Goal: Transaction & Acquisition: Purchase product/service

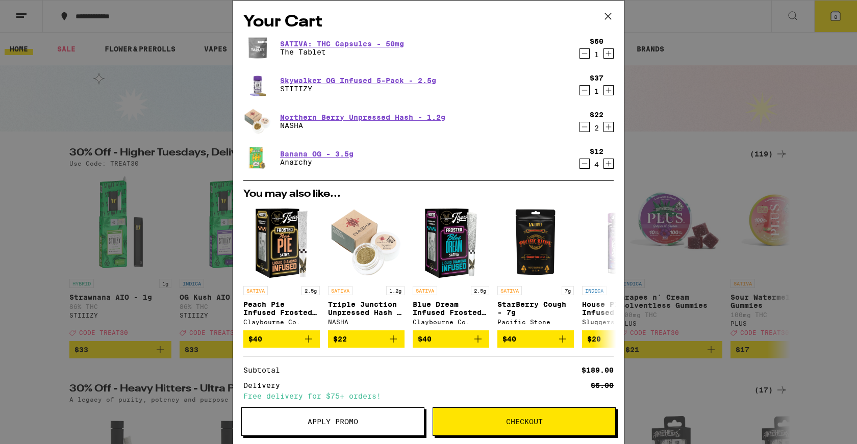
scroll to position [52, 0]
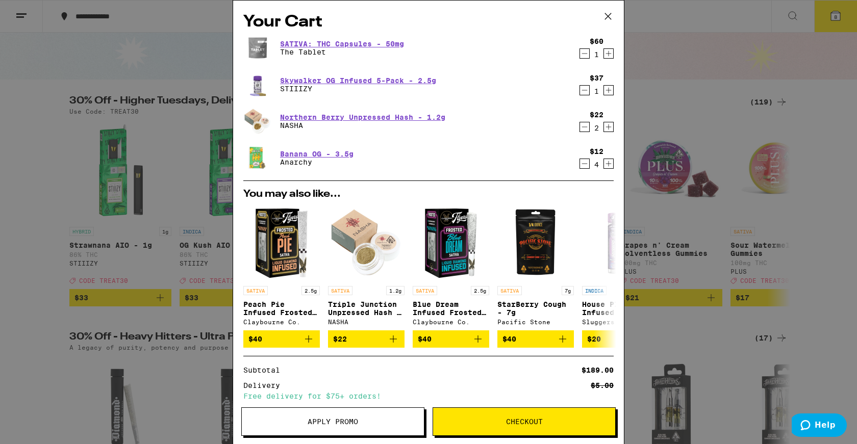
click at [595, 57] on div "SATIVA: THC Capsules - 50mg The Tablet $60 1" at bounding box center [428, 48] width 370 height 29
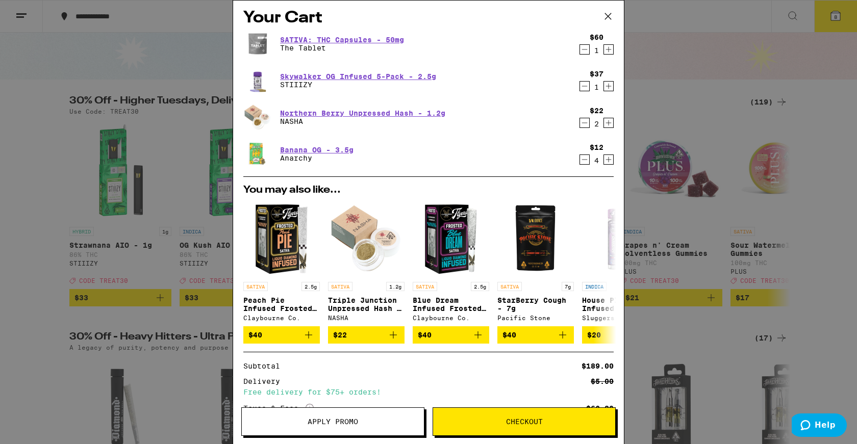
click at [604, 47] on icon "Increment" at bounding box center [608, 49] width 9 height 12
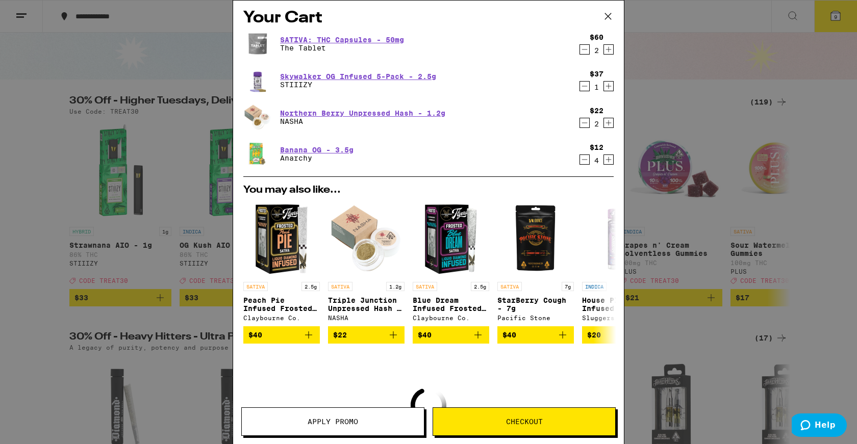
click at [604, 89] on icon "Increment" at bounding box center [608, 86] width 9 height 12
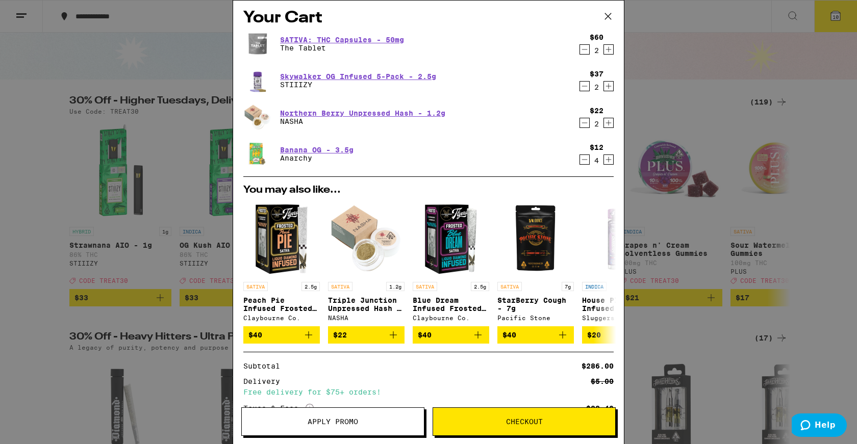
click at [610, 12] on icon at bounding box center [608, 16] width 15 height 15
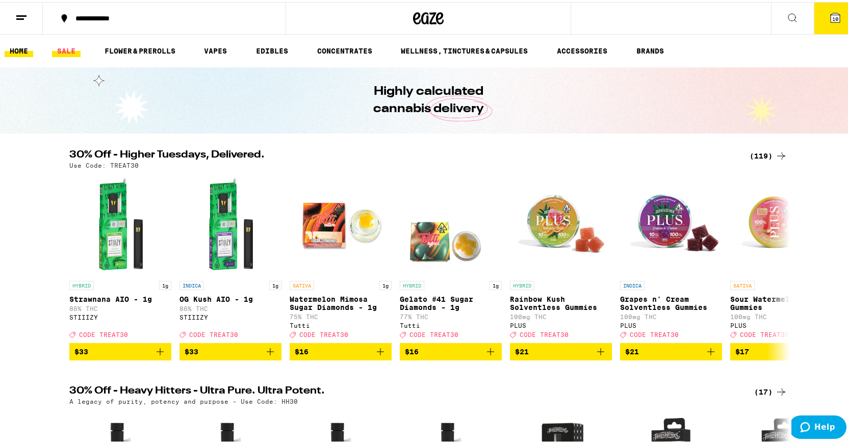
click at [65, 52] on link "SALE" at bounding box center [66, 49] width 29 height 12
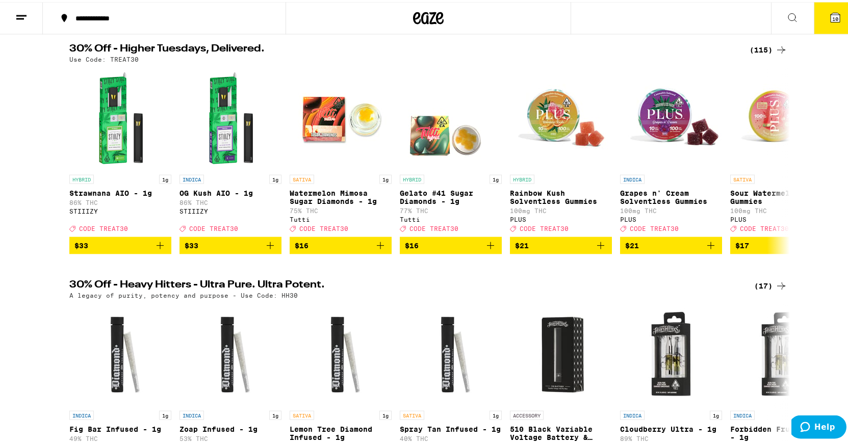
scroll to position [104, 0]
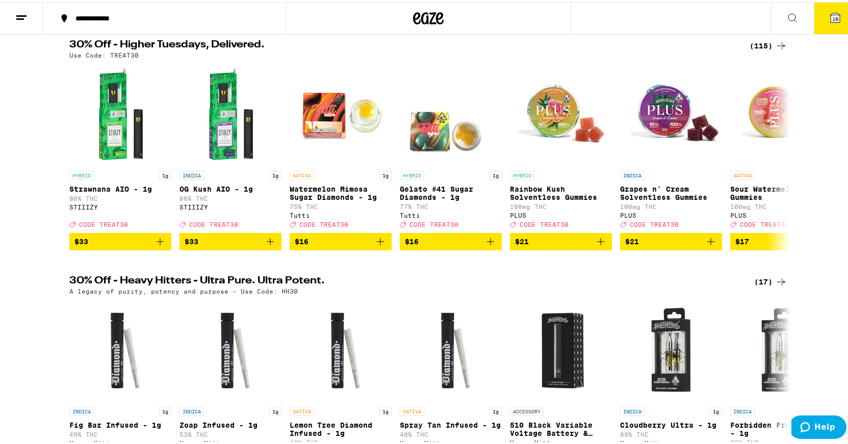
click at [759, 45] on div "(115)" at bounding box center [769, 44] width 38 height 12
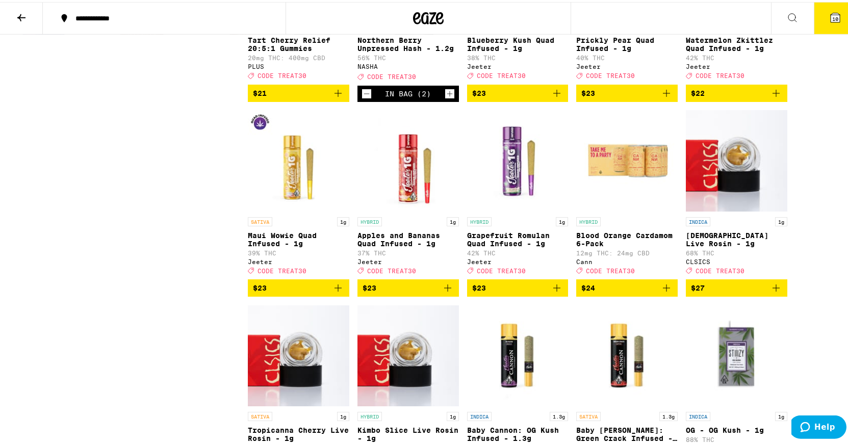
scroll to position [1926, 0]
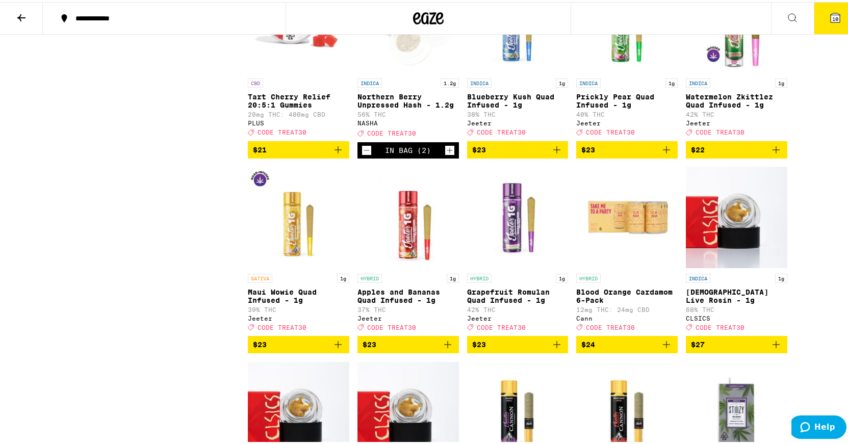
click at [668, 154] on icon "Add to bag" at bounding box center [667, 148] width 12 height 12
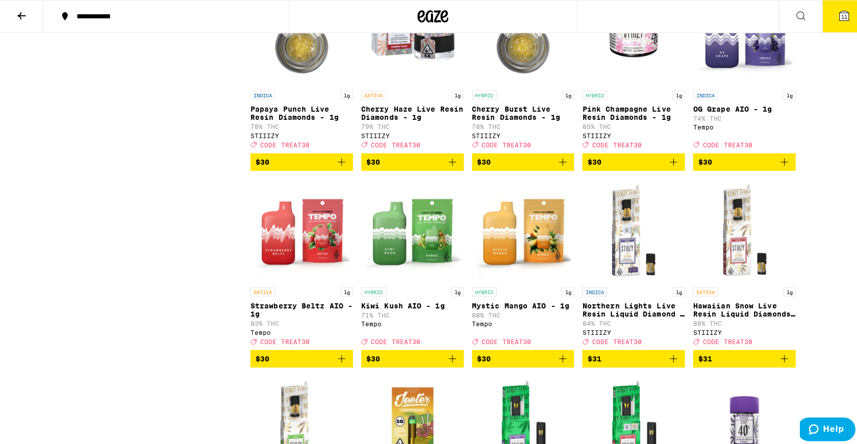
scroll to position [2914, 0]
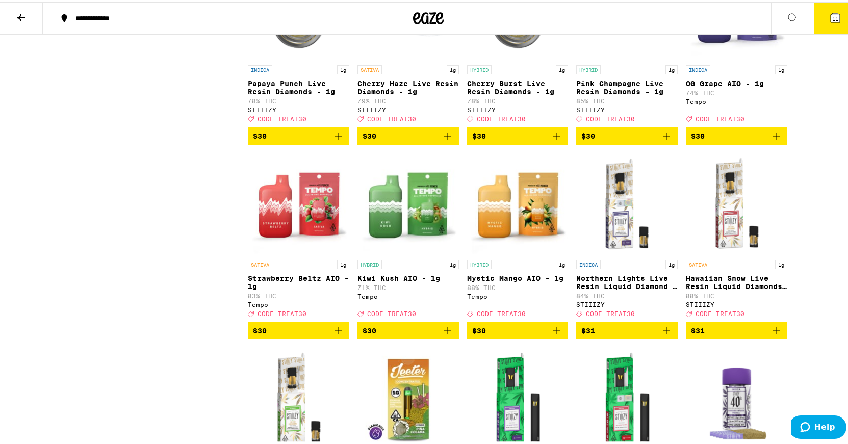
click at [829, 23] on button "11" at bounding box center [835, 17] width 43 height 32
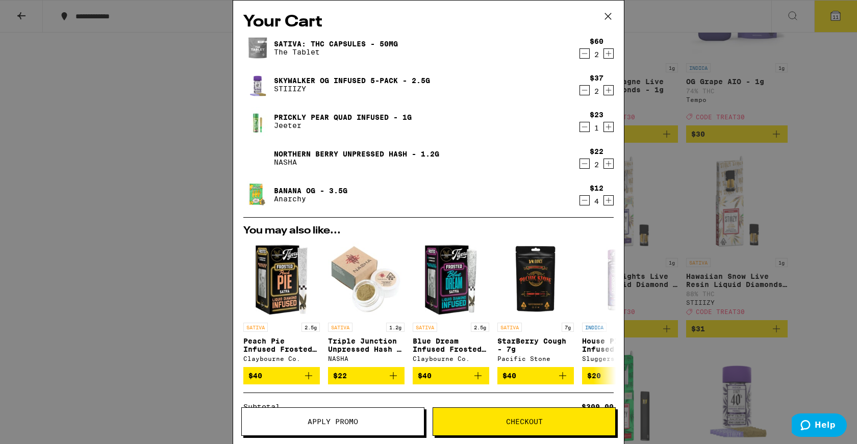
click at [609, 14] on icon at bounding box center [608, 16] width 15 height 15
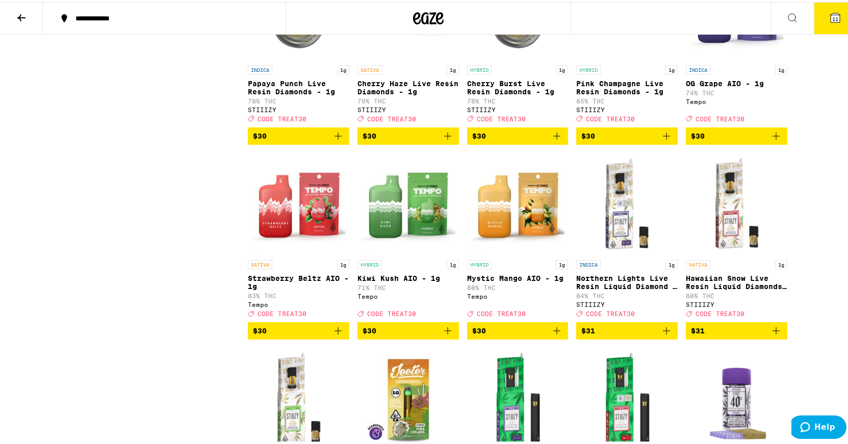
click at [838, 13] on button "11" at bounding box center [835, 17] width 43 height 32
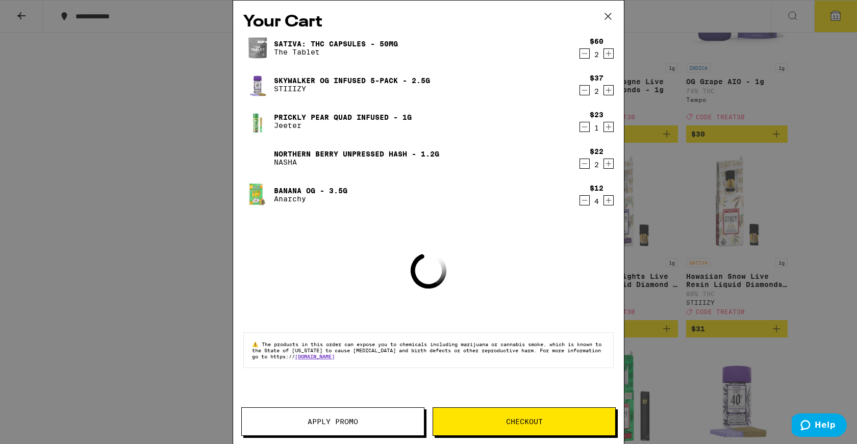
drag, startPoint x: 300, startPoint y: 424, endPoint x: 299, endPoint y: 413, distance: 10.8
click at [299, 417] on button "Apply Promo" at bounding box center [332, 422] width 183 height 29
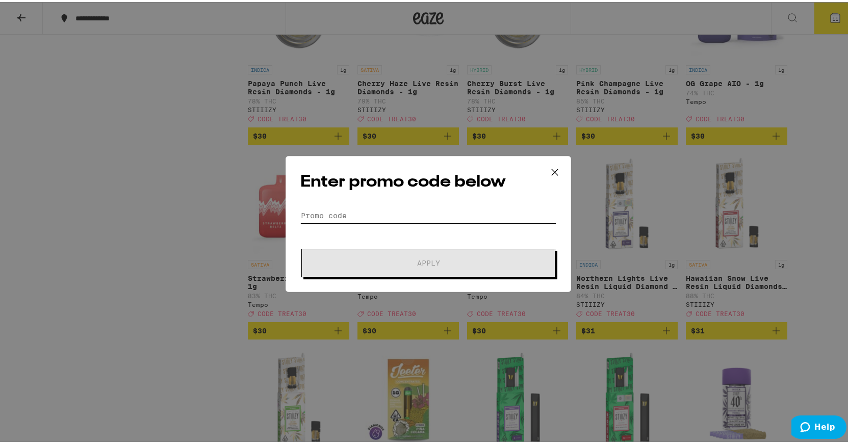
click at [350, 212] on input "Promo Code" at bounding box center [429, 213] width 256 height 15
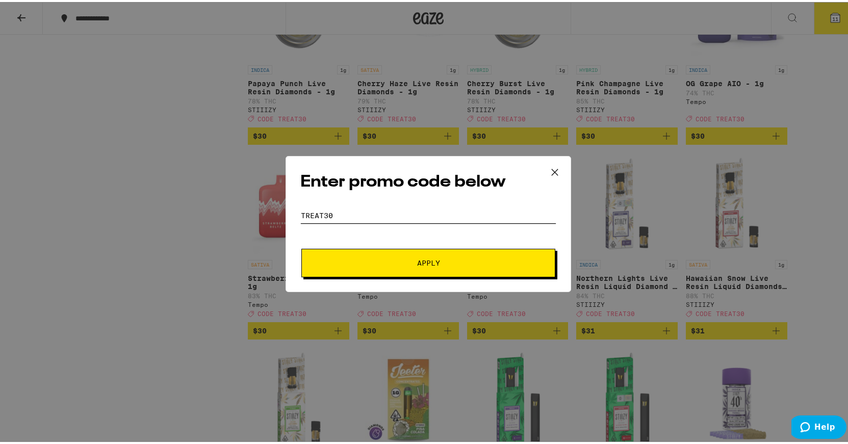
type input "treat30"
click at [357, 257] on button "Apply" at bounding box center [429, 261] width 254 height 29
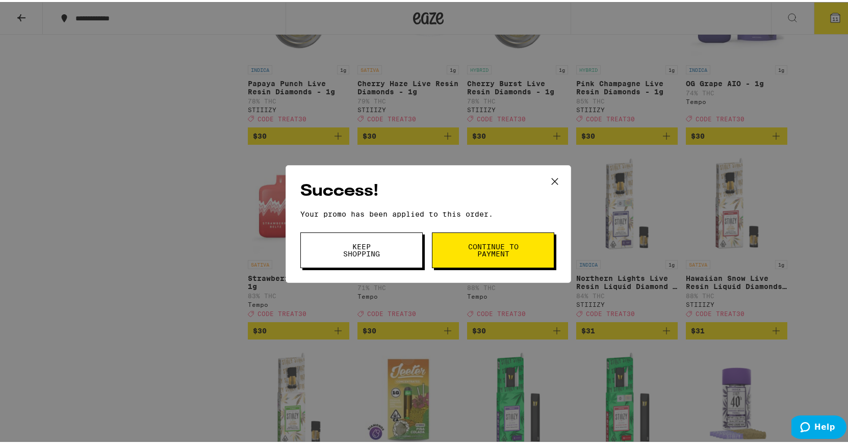
click at [483, 255] on span "Continue to payment" at bounding box center [493, 248] width 52 height 14
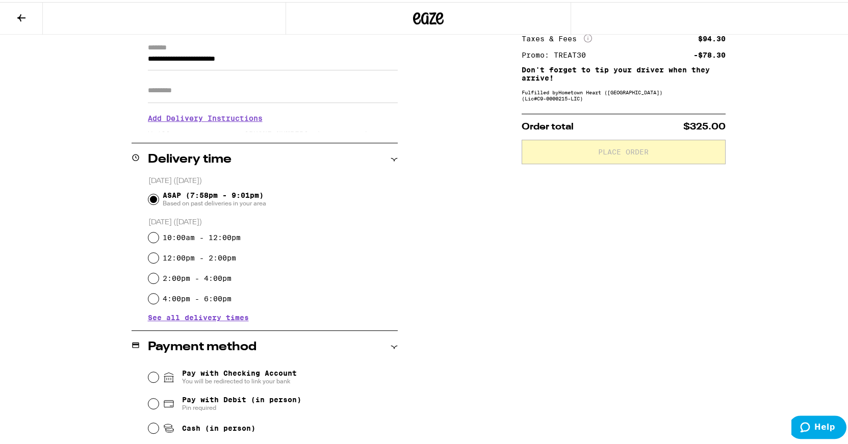
scroll to position [364, 0]
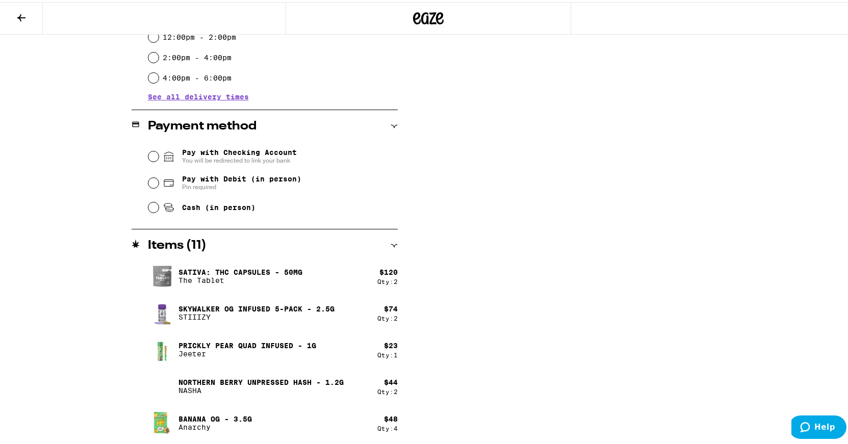
click at [156, 187] on div "Pay with Debit (in person) Pin required" at bounding box center [272, 181] width 249 height 27
click at [148, 182] on input "Pay with Debit (in person) Pin required" at bounding box center [153, 181] width 10 height 10
radio input "true"
click at [327, 262] on div "SATIVA: THC Capsules - 50mg The Tablet" at bounding box center [263, 274] width 230 height 29
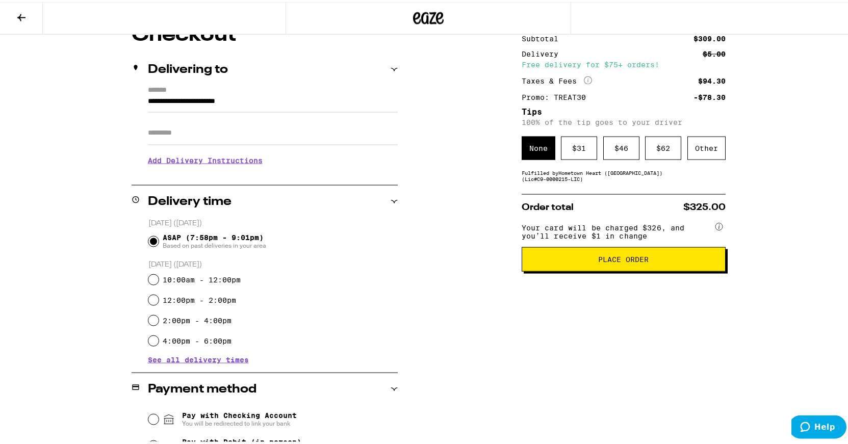
scroll to position [0, 0]
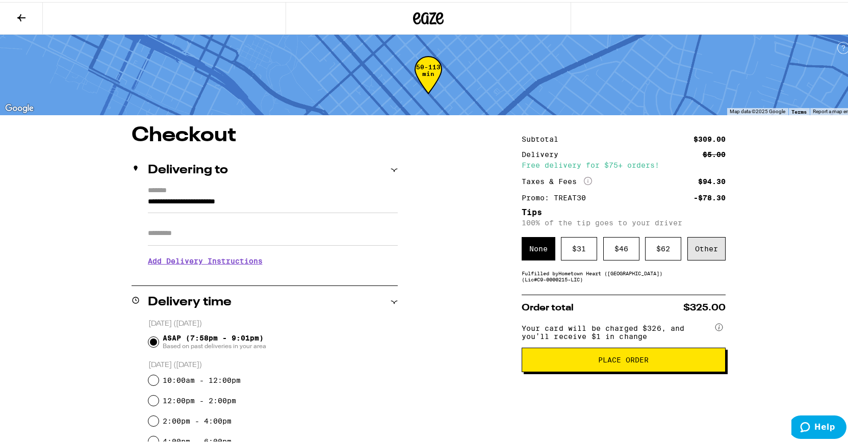
click at [702, 244] on div "Other" at bounding box center [707, 246] width 38 height 23
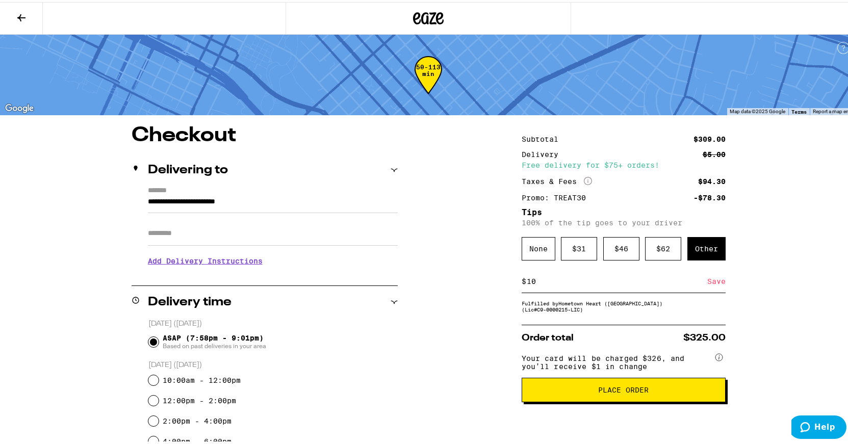
type input "10"
click at [713, 282] on div "Save" at bounding box center [717, 279] width 18 height 22
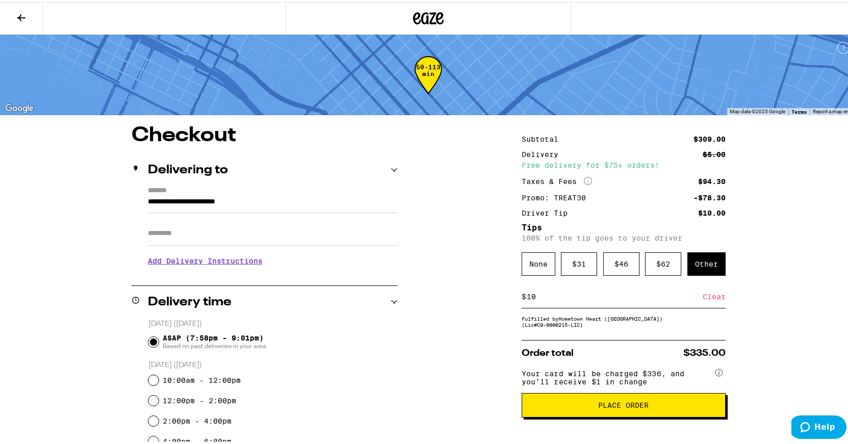
scroll to position [104, 0]
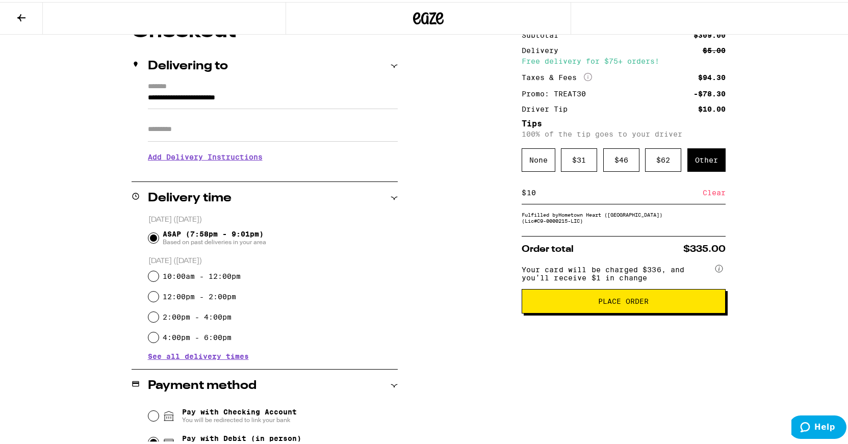
click at [643, 303] on span "Place Order" at bounding box center [623, 299] width 51 height 7
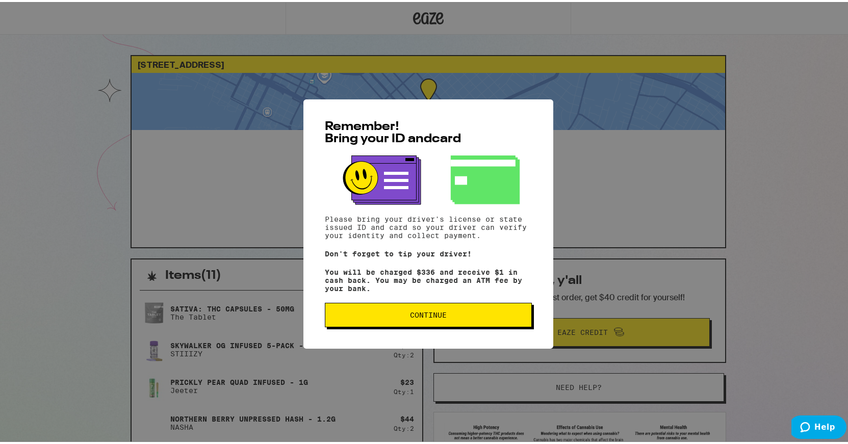
click at [497, 317] on span "Continue" at bounding box center [429, 313] width 190 height 7
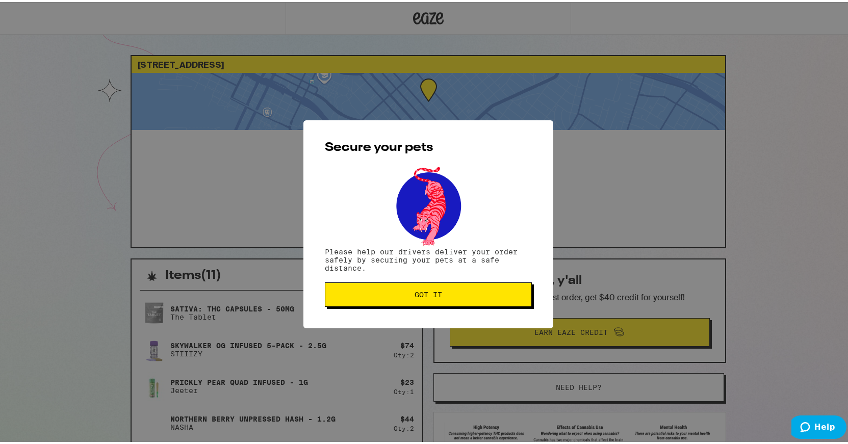
click at [490, 299] on button "Got it" at bounding box center [428, 293] width 207 height 24
